Goal: Find specific page/section: Find specific page/section

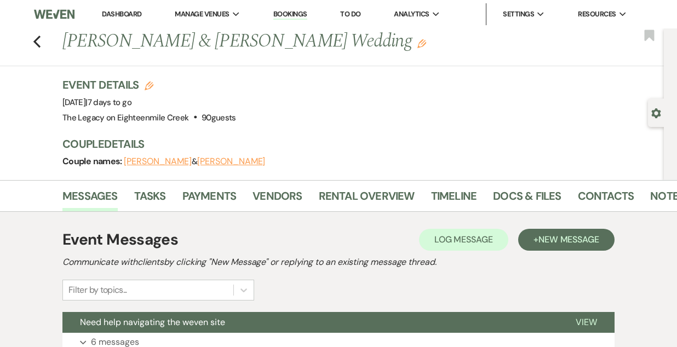
click at [288, 9] on li "Bookings" at bounding box center [290, 14] width 45 height 22
click at [291, 14] on link "Bookings" at bounding box center [290, 14] width 34 height 10
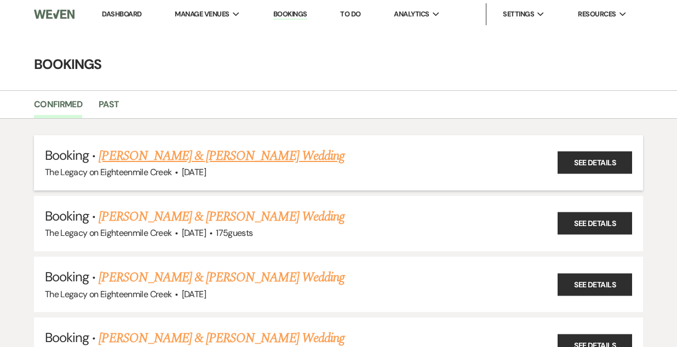
click at [238, 156] on link "[PERSON_NAME] & [PERSON_NAME] Wedding" at bounding box center [221, 156] width 245 height 20
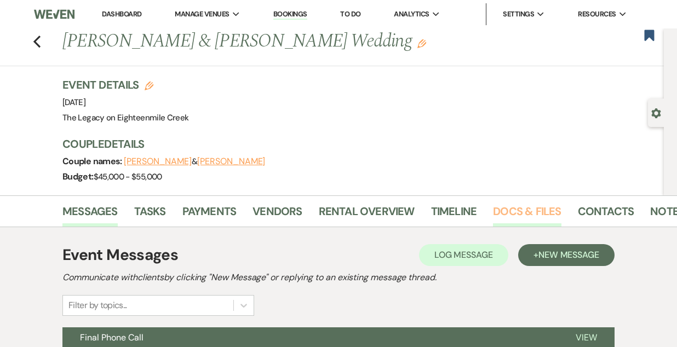
click at [520, 212] on link "Docs & Files" at bounding box center [527, 215] width 68 height 24
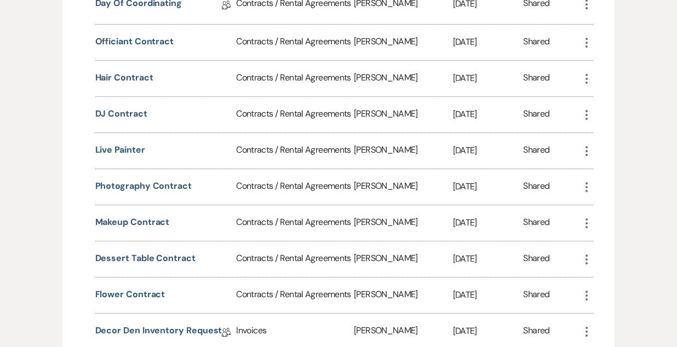
scroll to position [570, 0]
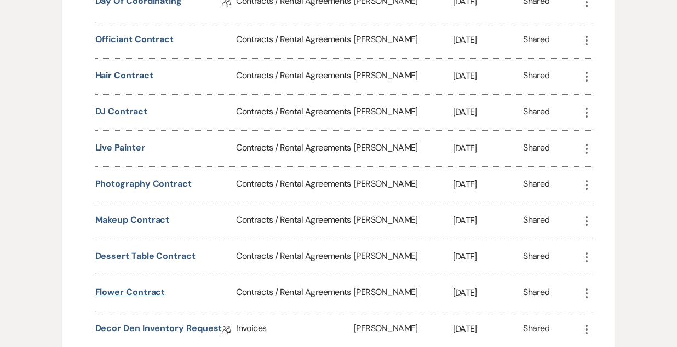
click at [128, 290] on button "Flower Contract" at bounding box center [130, 292] width 70 height 13
